Goal: Use online tool/utility: Use online tool/utility

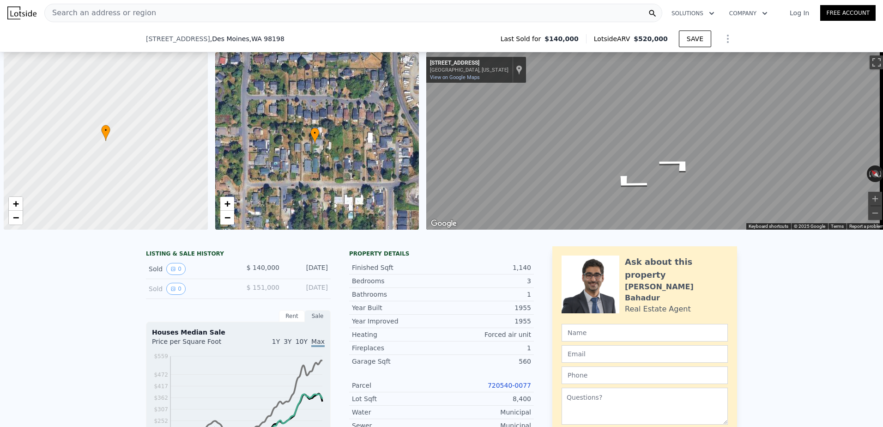
scroll to position [0, 4]
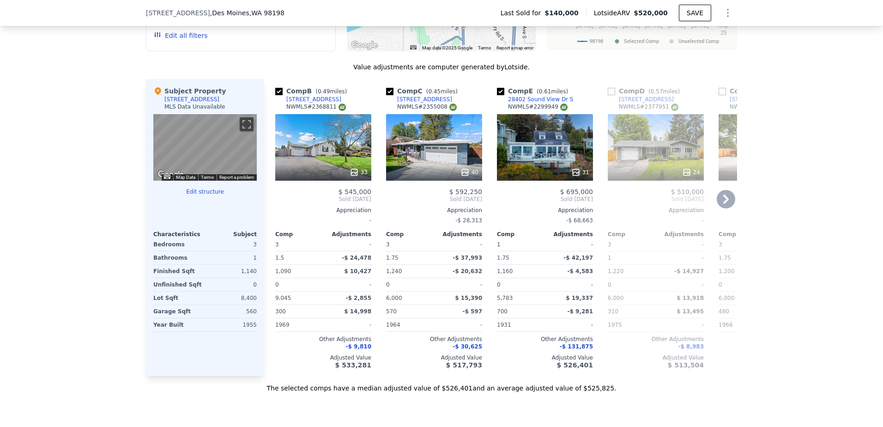
click at [573, 175] on icon at bounding box center [575, 172] width 9 height 9
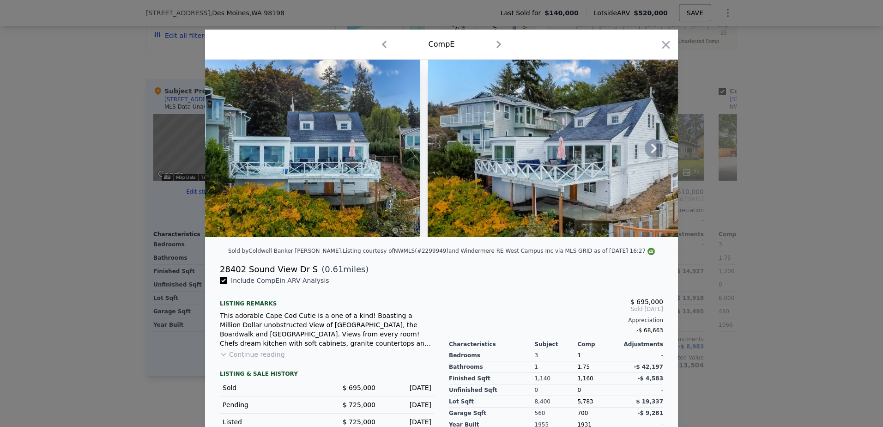
click at [647, 150] on icon at bounding box center [654, 148] width 18 height 18
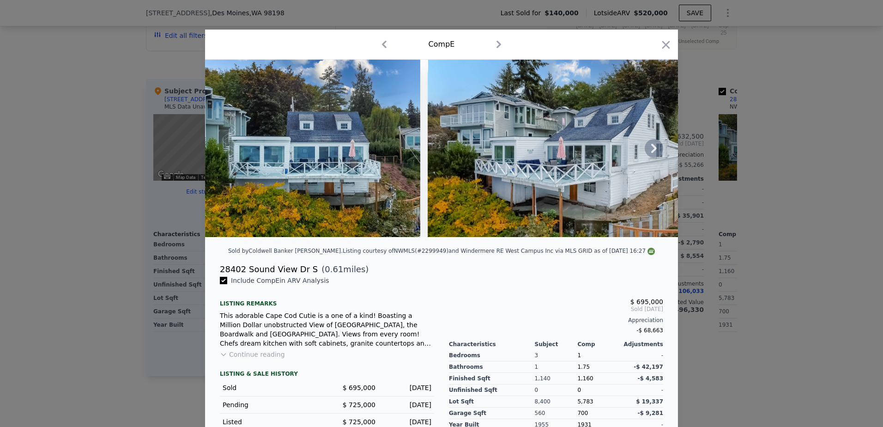
type input "1090"
type input "1560"
checkbox input "true"
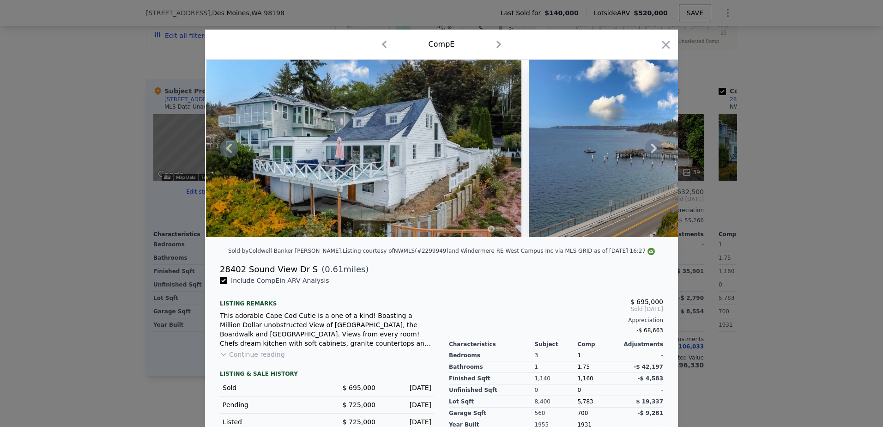
click at [653, 151] on icon at bounding box center [654, 148] width 6 height 9
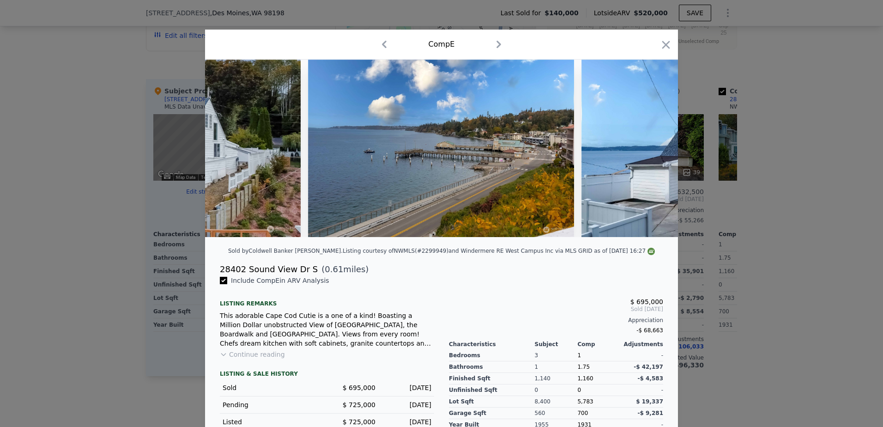
scroll to position [0, 443]
click at [663, 42] on icon "button" at bounding box center [666, 44] width 13 height 13
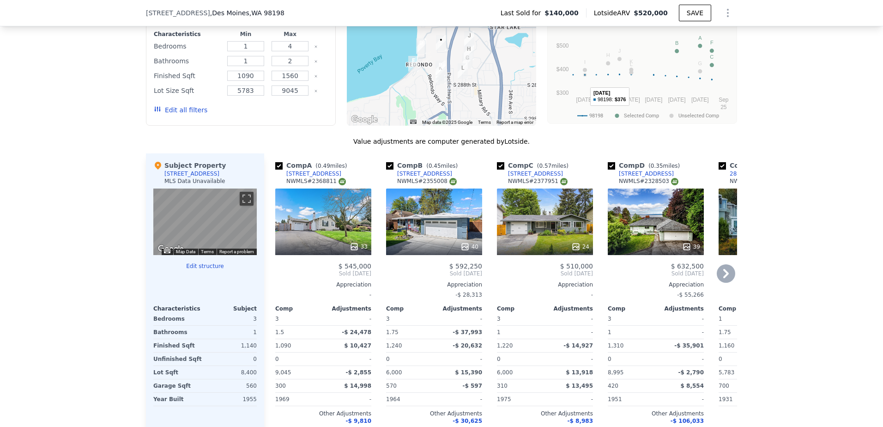
scroll to position [921, 0]
